Goal: Task Accomplishment & Management: Manage account settings

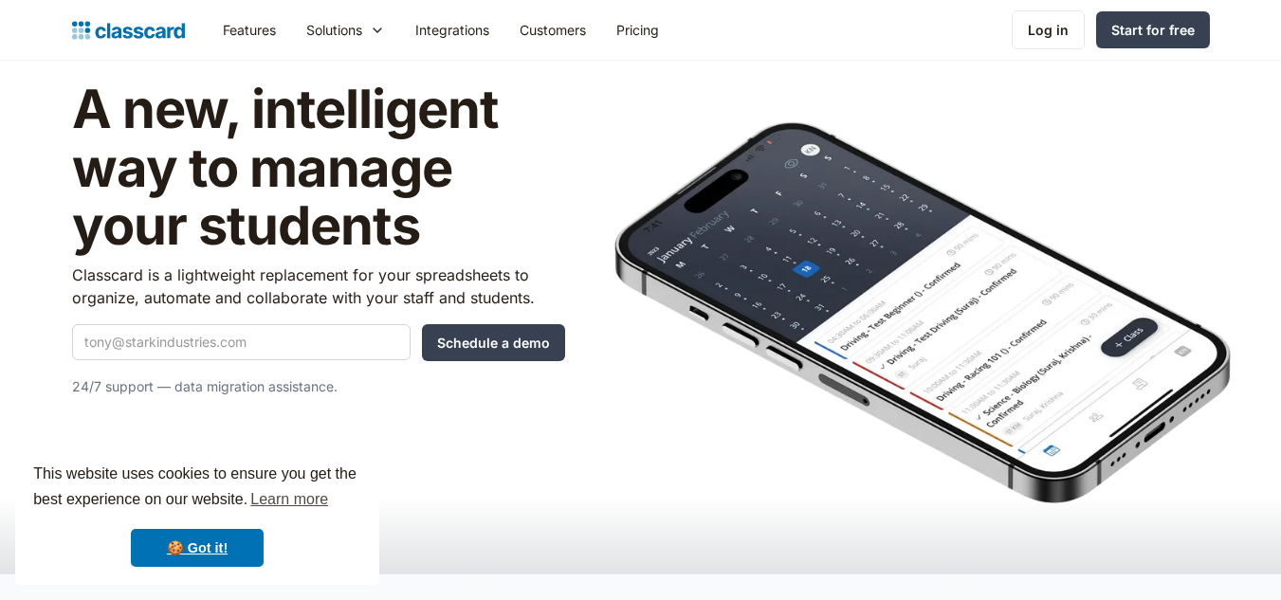
scroll to position [74, 0]
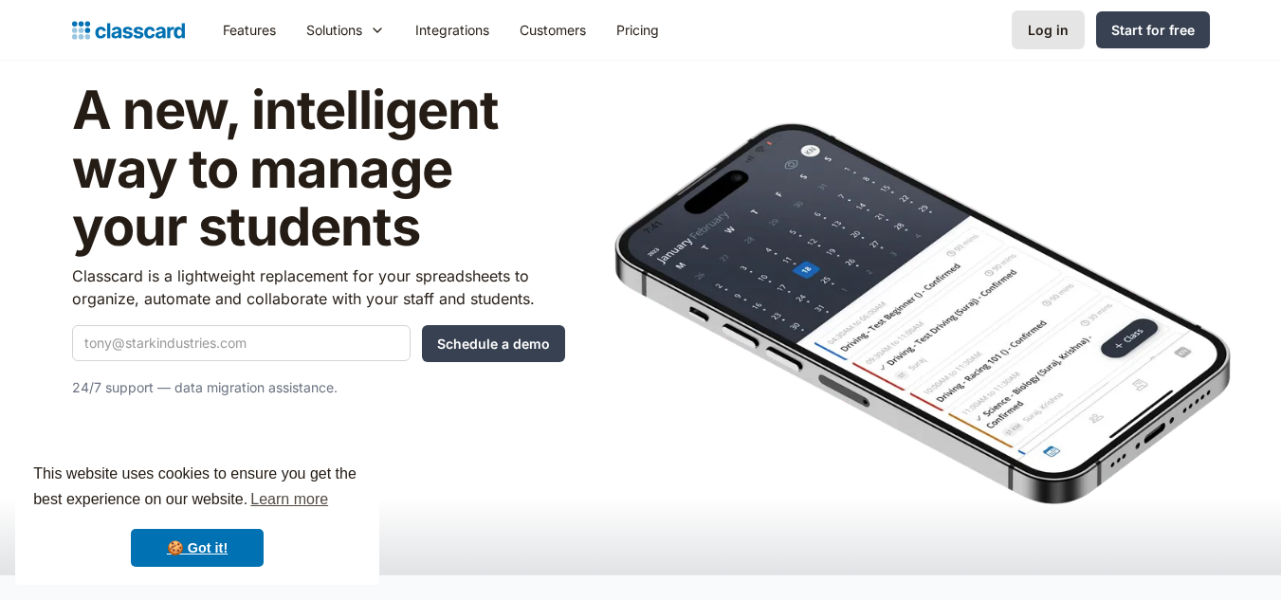
click at [1044, 37] on div "Log in" at bounding box center [1048, 30] width 41 height 20
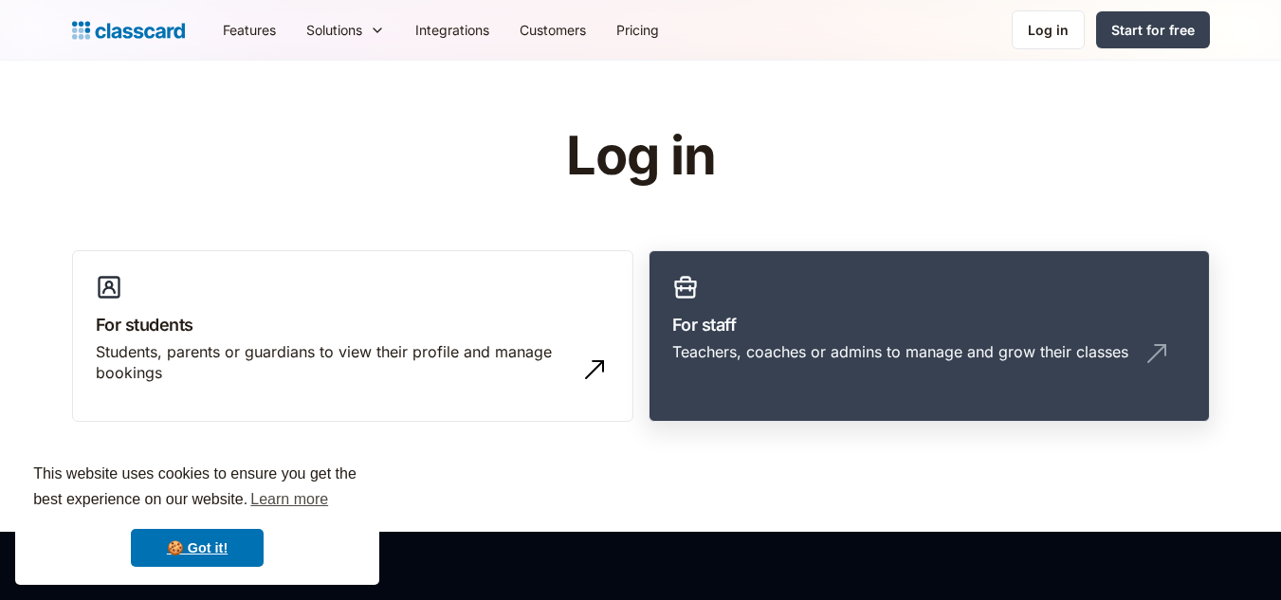
click at [733, 327] on h3 "For staff" at bounding box center [929, 325] width 514 height 26
click at [903, 337] on h3 "For staff" at bounding box center [929, 325] width 514 height 26
